Goal: Find specific page/section: Find specific page/section

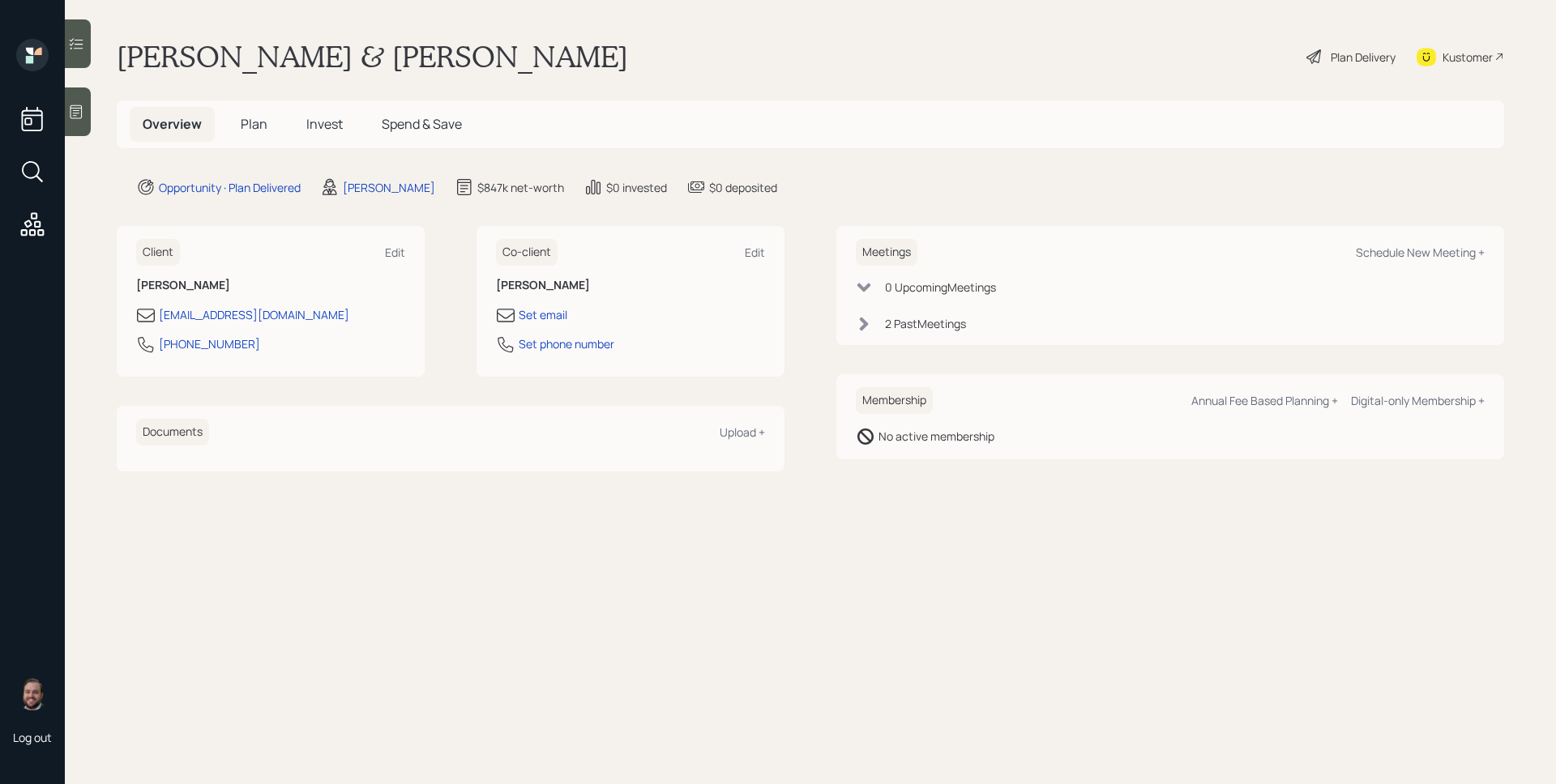
click at [972, 328] on div "2 Past Meeting s" at bounding box center [1171, 324] width 629 height 17
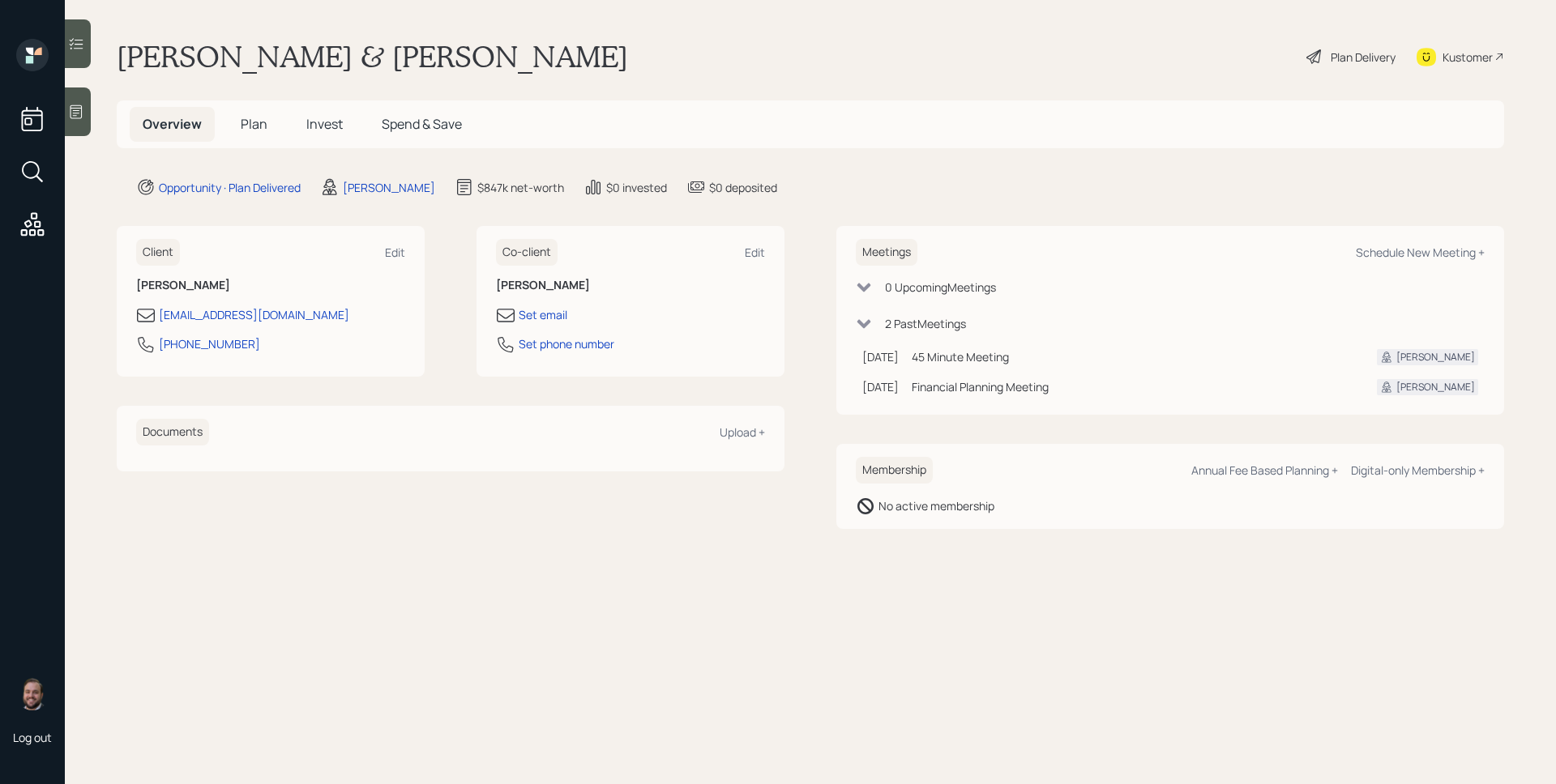
click at [956, 318] on div "2 Past Meeting s" at bounding box center [925, 324] width 81 height 17
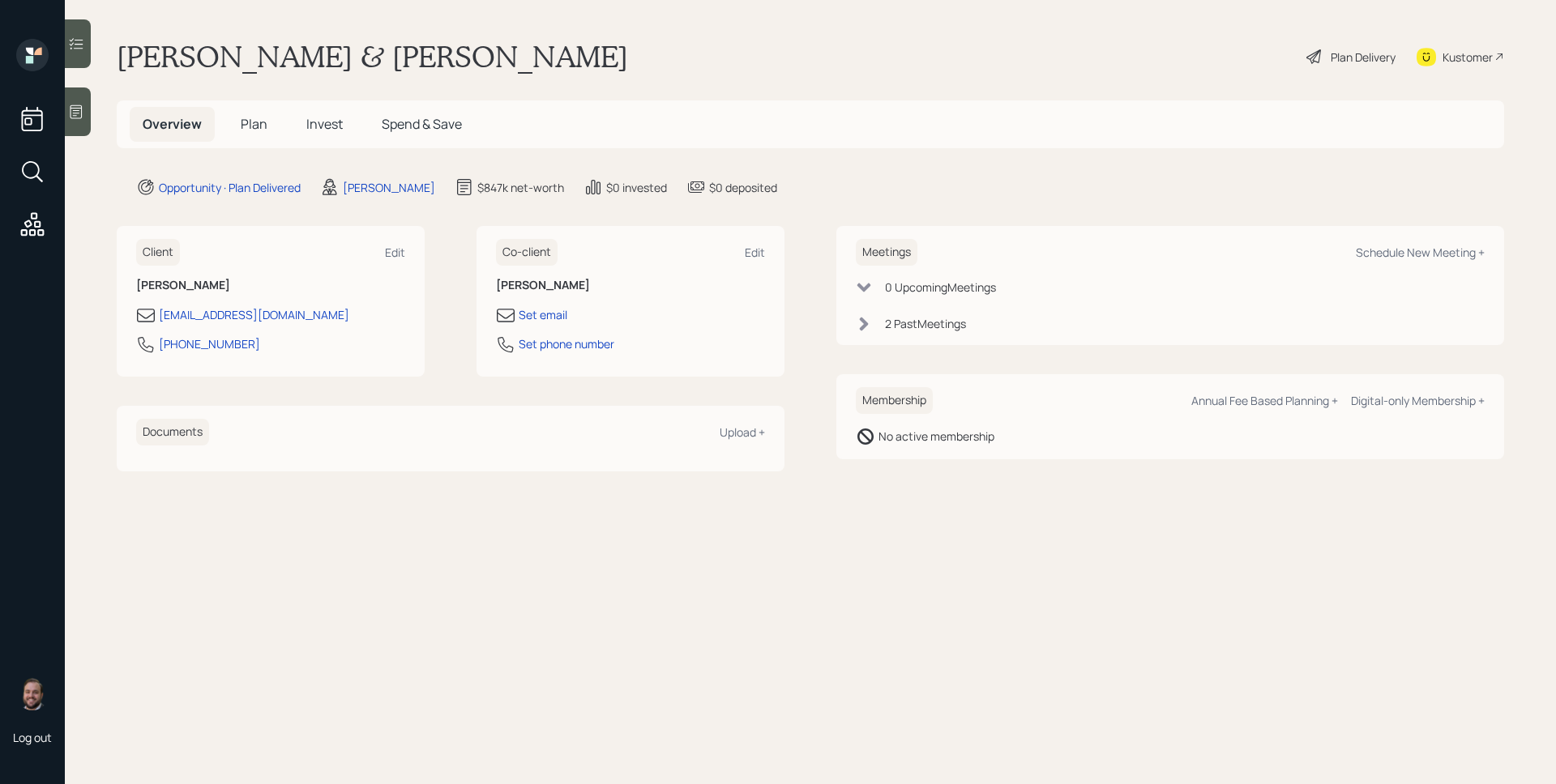
click at [911, 322] on div "2 Past Meeting s" at bounding box center [925, 324] width 81 height 17
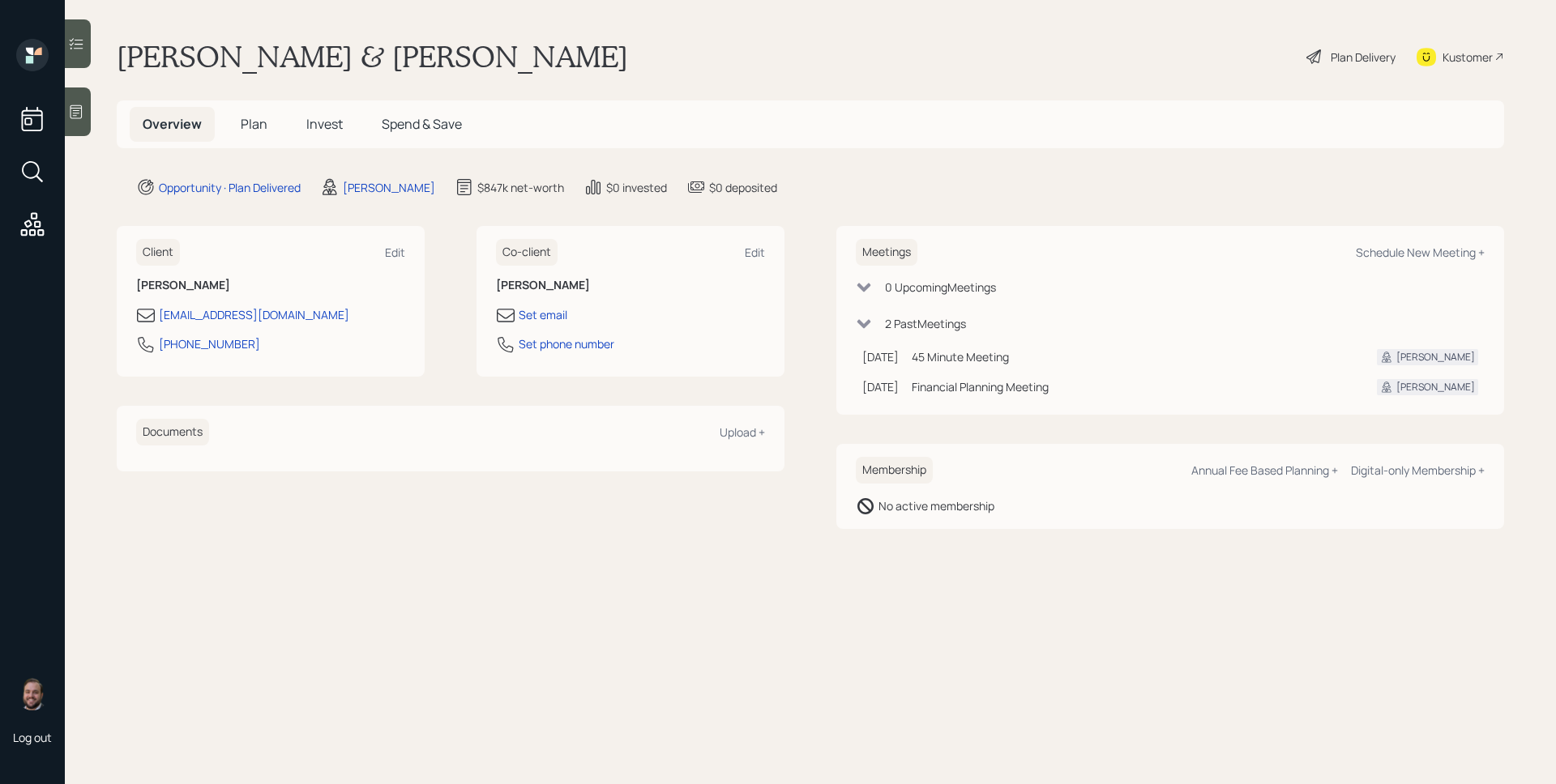
click at [911, 322] on div "2 Past Meeting s" at bounding box center [925, 324] width 81 height 17
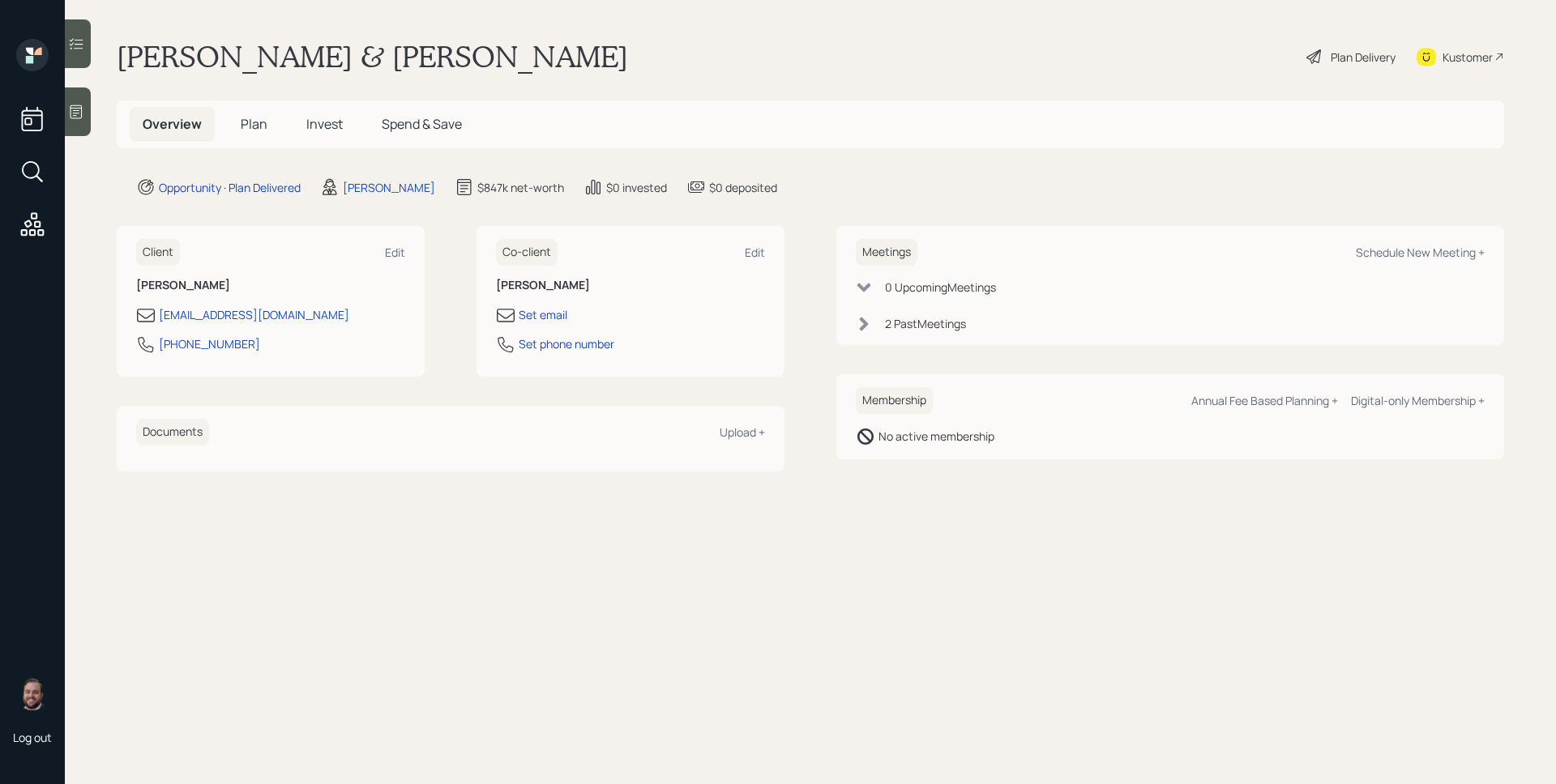
click at [248, 112] on h5 "Plan" at bounding box center [254, 124] width 53 height 34
